Goal: Find specific page/section

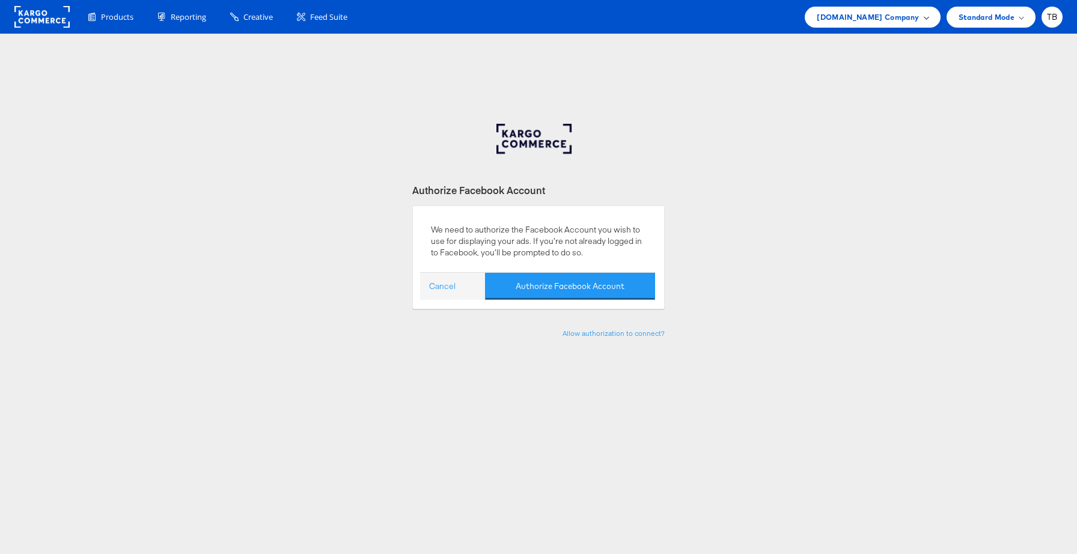
click at [895, 18] on span "Cars.com Company" at bounding box center [868, 17] width 102 height 13
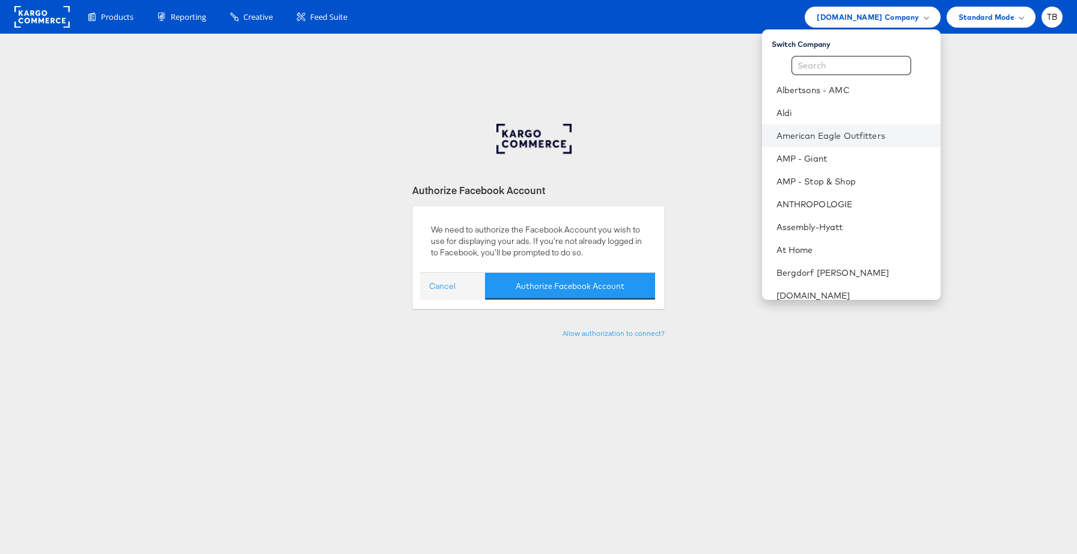
click at [800, 129] on li "American Eagle Outfitters" at bounding box center [851, 135] width 178 height 23
click at [865, 139] on link "American Eagle Outfitters" at bounding box center [853, 136] width 154 height 12
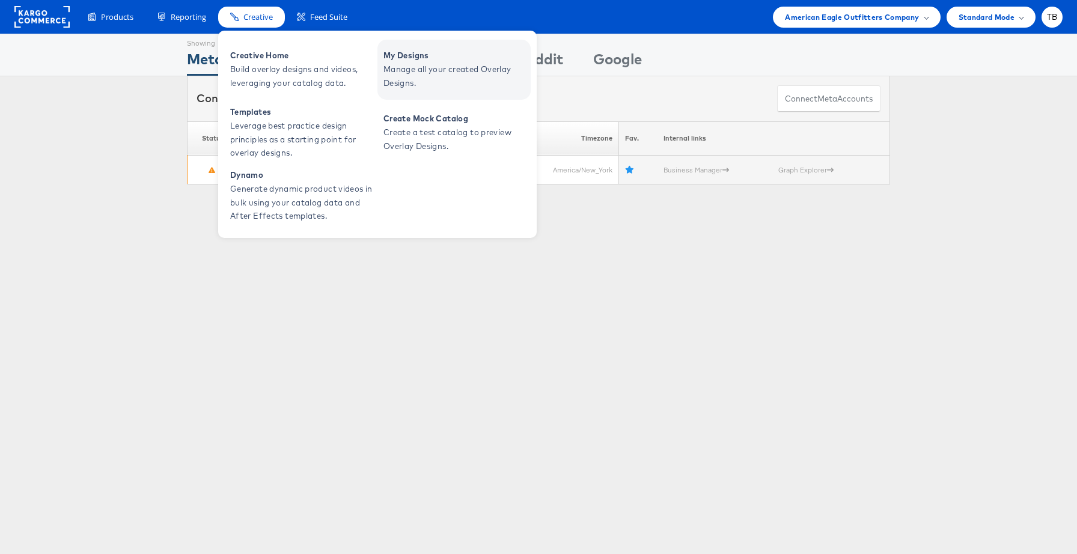
click at [422, 74] on span "Manage all your created Overlay Designs." at bounding box center [455, 76] width 144 height 28
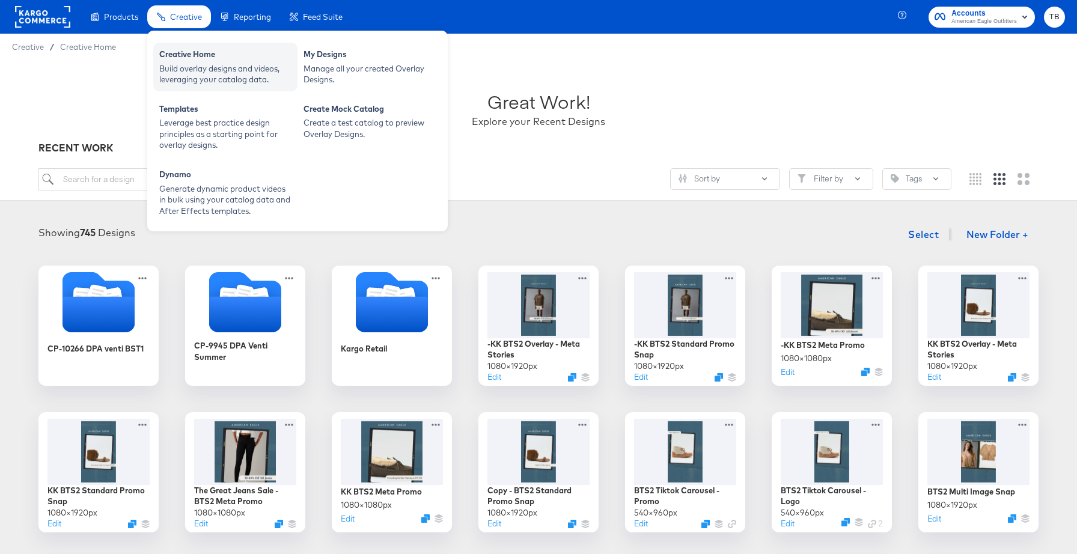
click at [212, 72] on div "Build overlay designs and videos, leveraging your catalog data." at bounding box center [225, 74] width 132 height 22
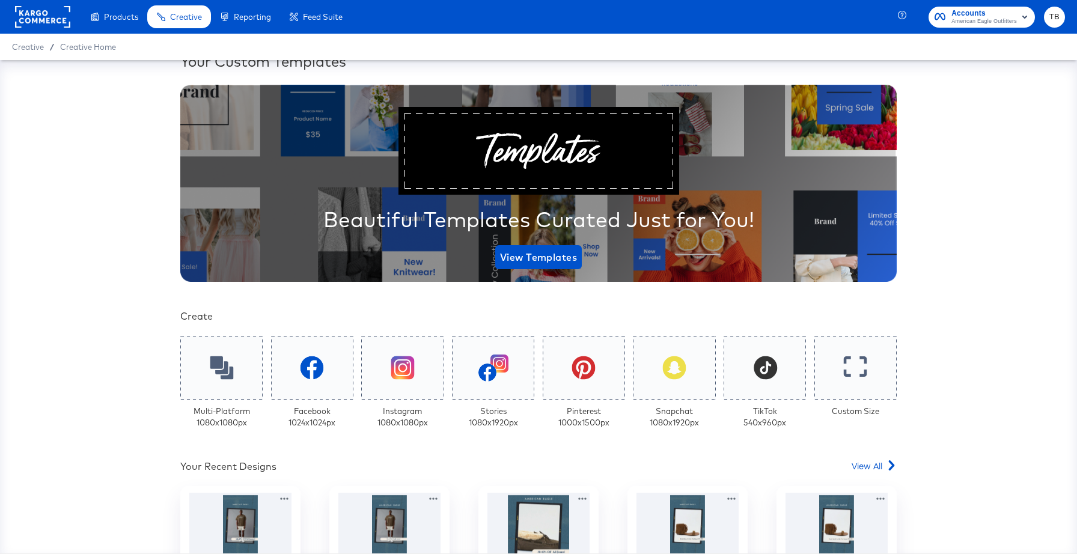
scroll to position [76, 0]
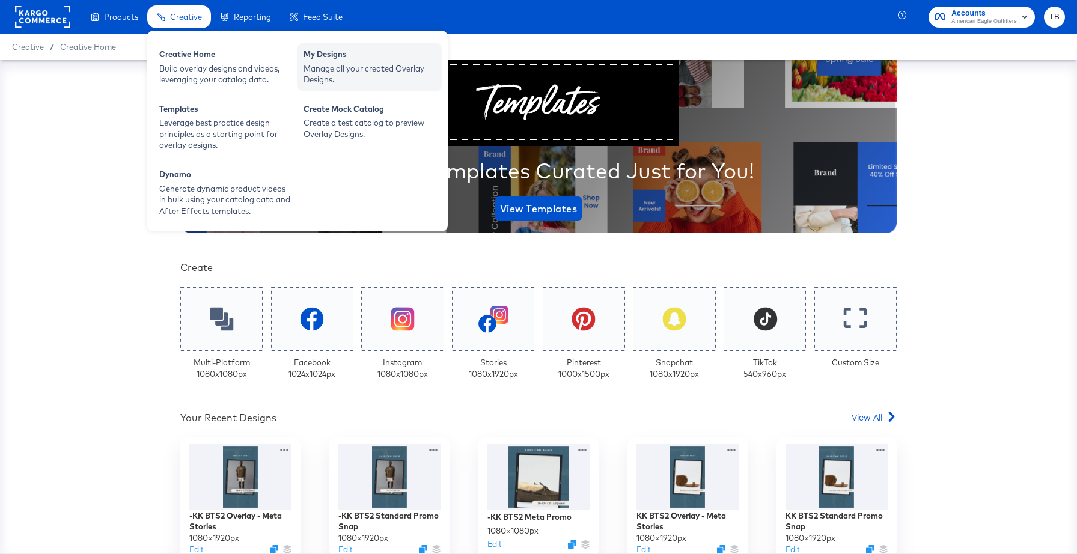
click at [349, 56] on div "My Designs" at bounding box center [369, 56] width 132 height 14
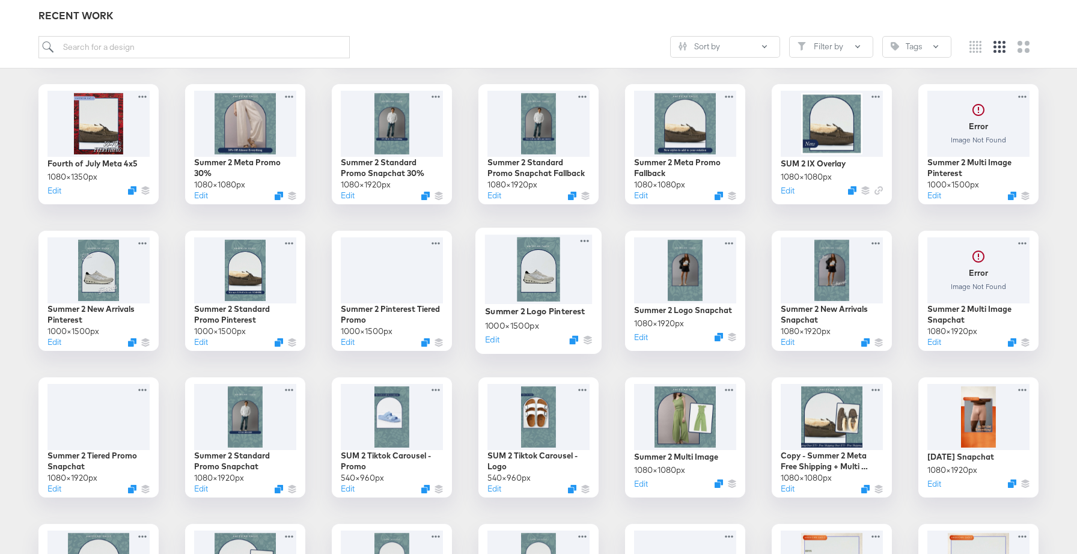
scroll to position [1650, 0]
